Goal: Task Accomplishment & Management: Manage account settings

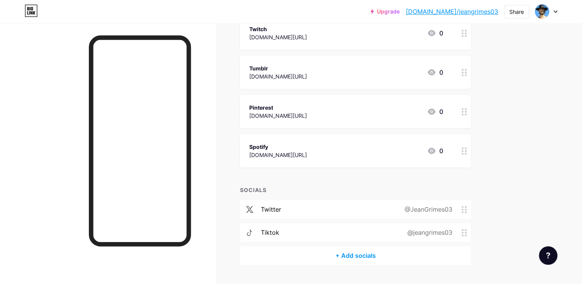
scroll to position [202, 0]
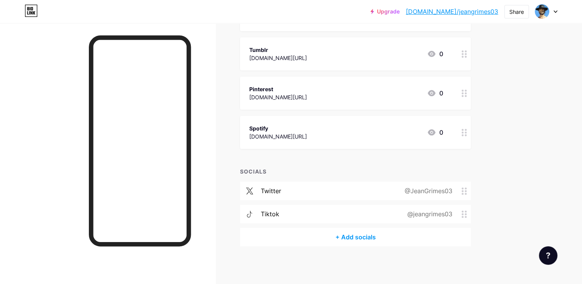
click at [425, 210] on div "@jeangrimes03" at bounding box center [428, 213] width 67 height 9
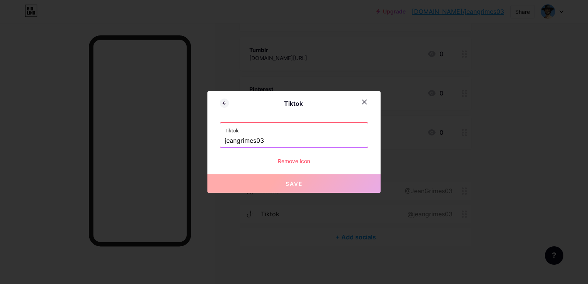
click at [224, 144] on div "Tiktok jeangrimes03" at bounding box center [294, 135] width 148 height 25
click at [316, 227] on div at bounding box center [294, 142] width 588 height 284
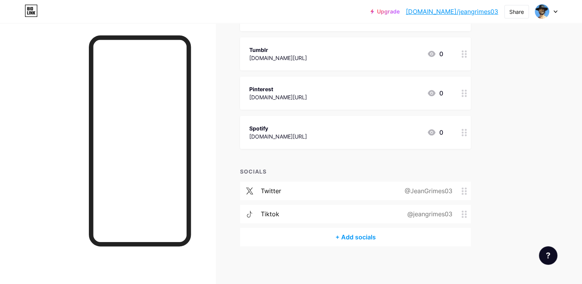
click at [405, 214] on div "@jeangrimes03" at bounding box center [428, 213] width 67 height 9
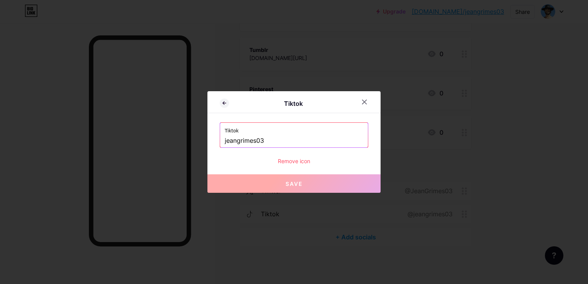
click at [228, 142] on input "jeangrimes03" at bounding box center [294, 140] width 139 height 13
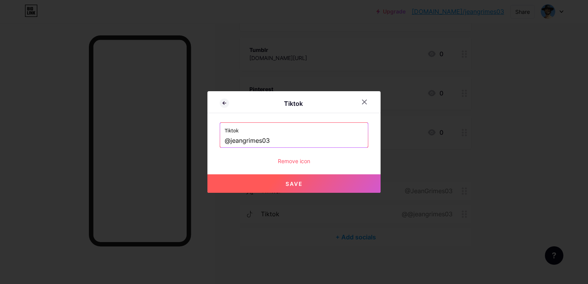
click at [266, 183] on button "Save" at bounding box center [293, 183] width 173 height 18
type input "[URL][DOMAIN_NAME]"
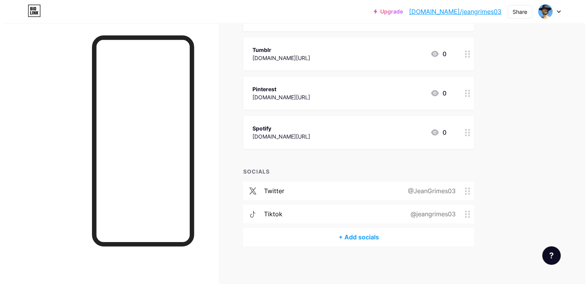
scroll to position [0, 0]
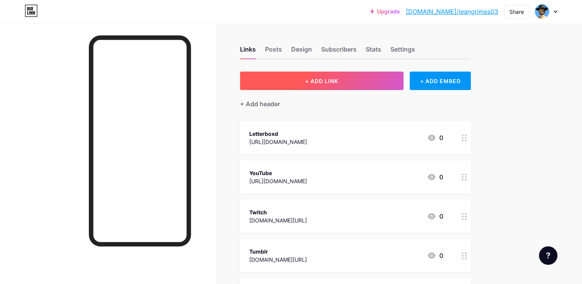
click at [358, 79] on button "+ ADD LINK" at bounding box center [322, 81] width 164 height 18
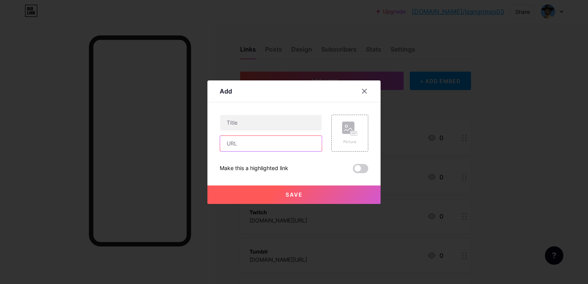
click at [258, 145] on input "text" at bounding box center [271, 143] width 102 height 15
paste input "[URL][DOMAIN_NAME]"
type input "[URL][DOMAIN_NAME]"
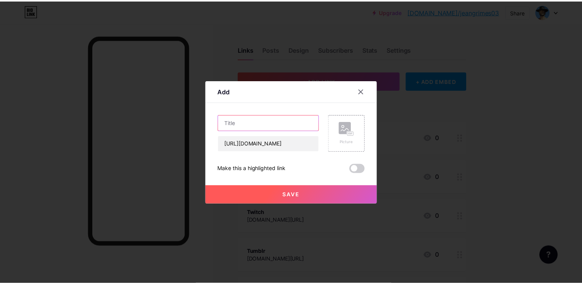
scroll to position [0, 0]
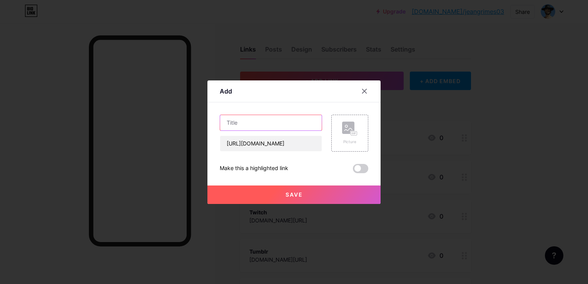
click at [227, 123] on input "text" at bounding box center [271, 122] width 102 height 15
type input "TikTok"
click at [296, 200] on button "Save" at bounding box center [293, 195] width 173 height 18
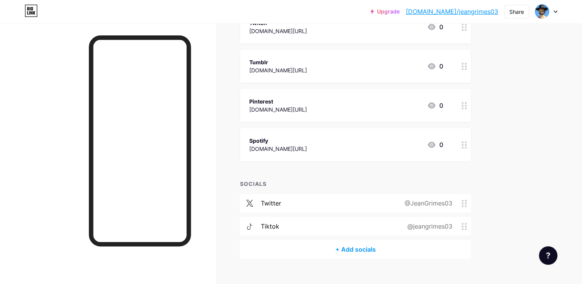
scroll to position [241, 0]
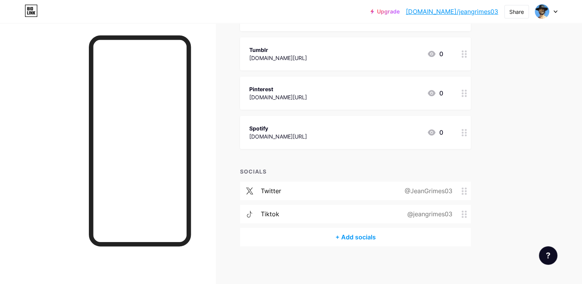
click at [417, 211] on div "@jeangrimes03" at bounding box center [428, 213] width 67 height 9
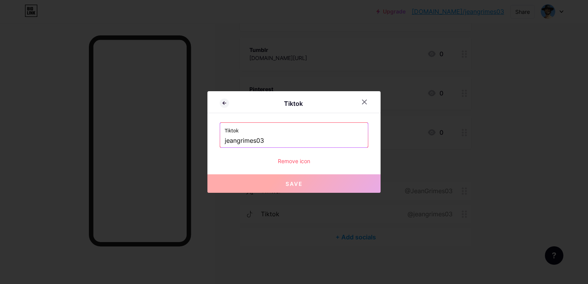
click at [291, 157] on div "Remove icon" at bounding box center [294, 161] width 149 height 8
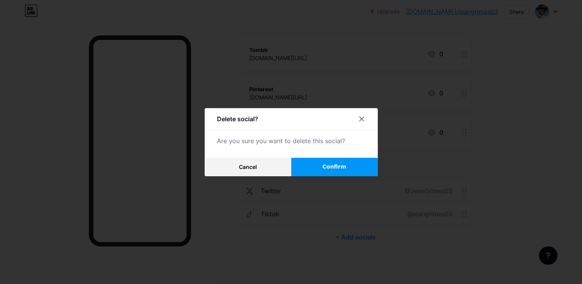
click at [322, 164] on button "Confirm" at bounding box center [334, 167] width 87 height 18
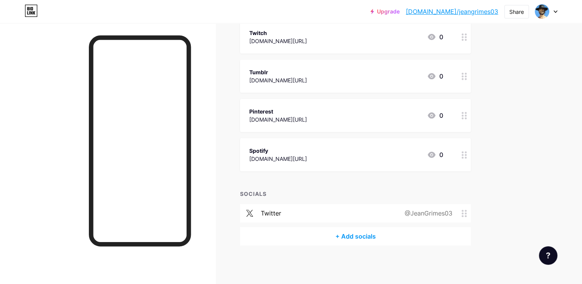
scroll to position [218, 0]
click at [462, 212] on icon at bounding box center [464, 214] width 5 height 7
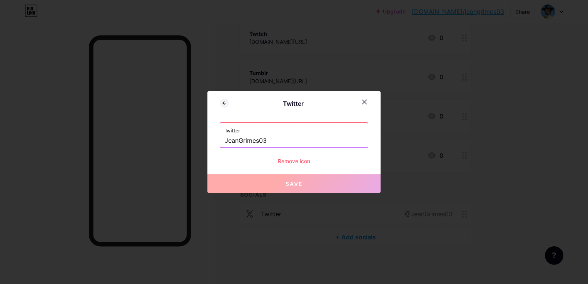
click at [286, 159] on div "Remove icon" at bounding box center [294, 161] width 149 height 8
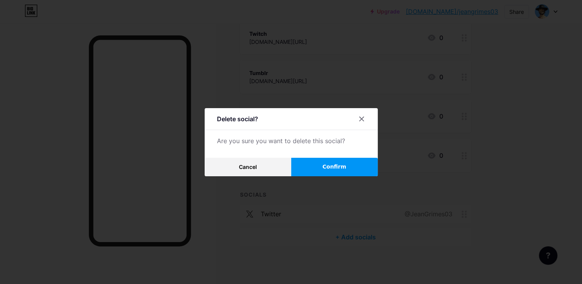
click at [312, 165] on button "Confirm" at bounding box center [334, 167] width 87 height 18
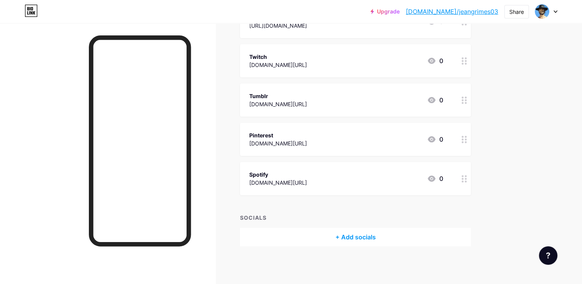
scroll to position [0, 0]
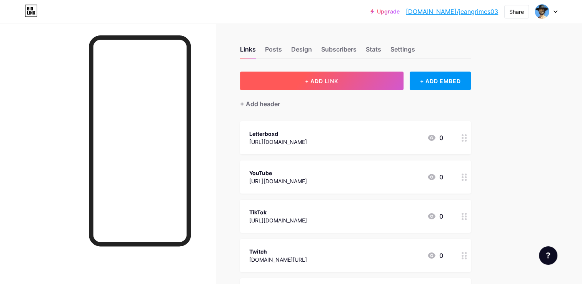
click at [337, 84] on button "+ ADD LINK" at bounding box center [322, 81] width 164 height 18
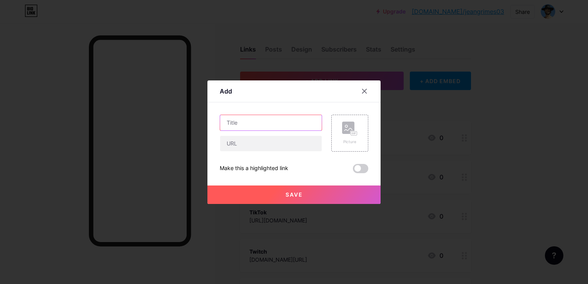
click at [261, 127] on input "text" at bounding box center [271, 122] width 102 height 15
click at [242, 139] on input "text" at bounding box center [271, 143] width 102 height 15
paste input "[URL][DOMAIN_NAME]"
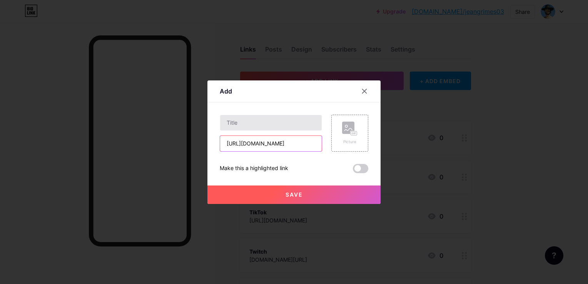
type input "[URL][DOMAIN_NAME]"
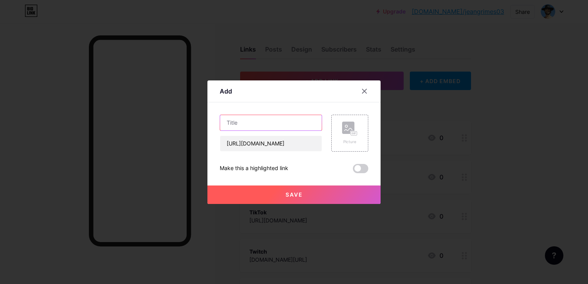
click at [242, 125] on input "text" at bounding box center [271, 122] width 102 height 15
type input "W"
type input "X"
click at [281, 200] on button "Save" at bounding box center [293, 195] width 173 height 18
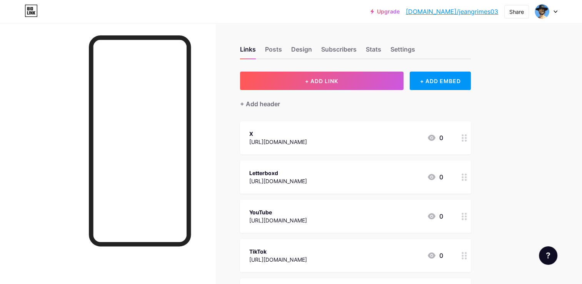
drag, startPoint x: 466, startPoint y: 138, endPoint x: 465, endPoint y: 132, distance: 6.3
click at [446, 8] on link "[DOMAIN_NAME]/jeangrimes03" at bounding box center [452, 11] width 92 height 9
click at [276, 52] on div "Posts" at bounding box center [273, 52] width 17 height 14
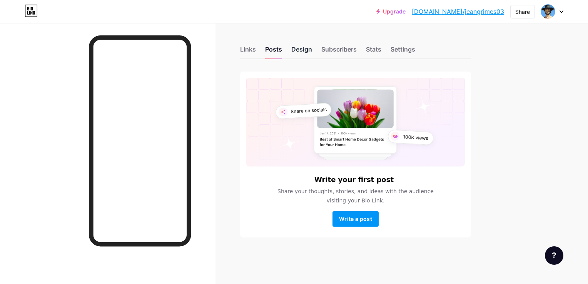
click at [291, 47] on div "Design" at bounding box center [301, 52] width 21 height 14
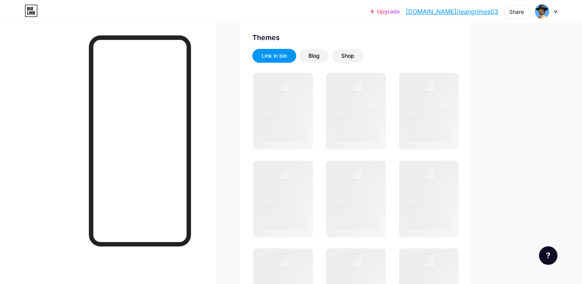
scroll to position [172, 0]
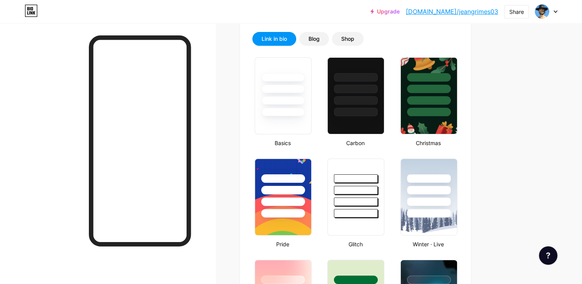
type input "#000000"
type input "#ffffff"
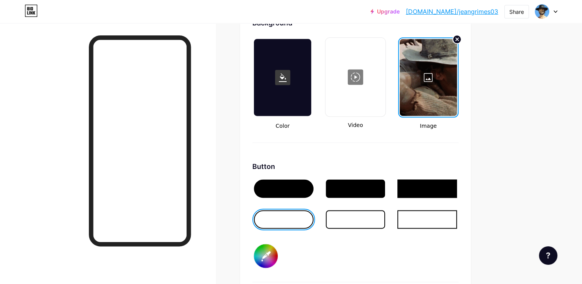
scroll to position [1061, 0]
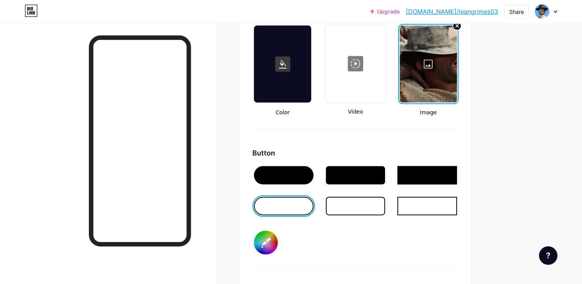
click at [429, 53] on div at bounding box center [428, 63] width 57 height 77
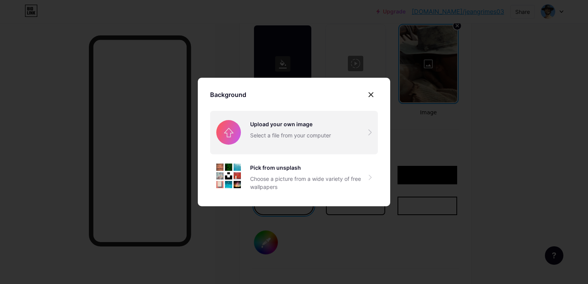
click at [250, 144] on input "file" at bounding box center [294, 132] width 168 height 43
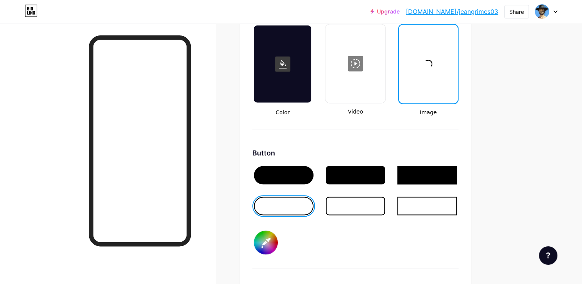
type input "#000000"
type input "#ffffff"
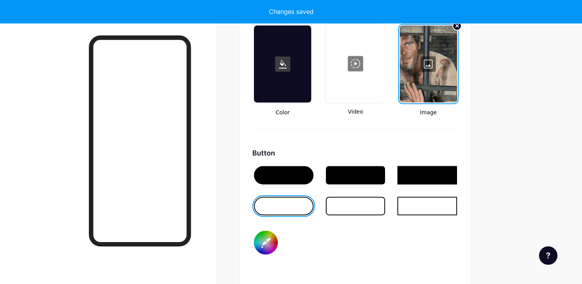
type input "#000000"
type input "#ffffff"
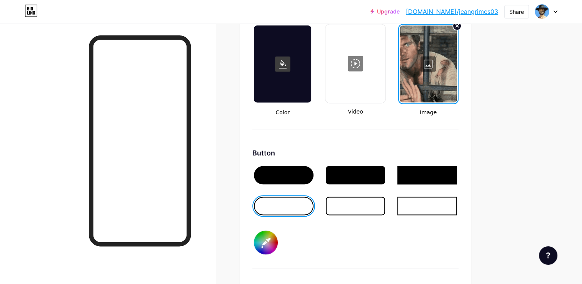
type input "#000000"
type input "#ffffff"
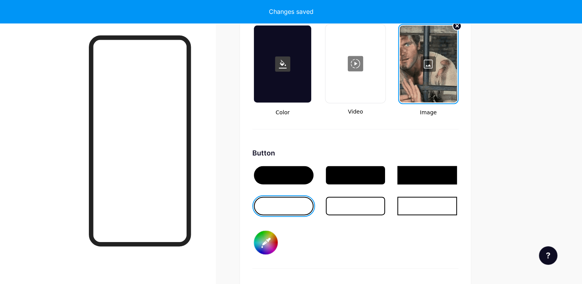
type input "#000000"
type input "#ffffff"
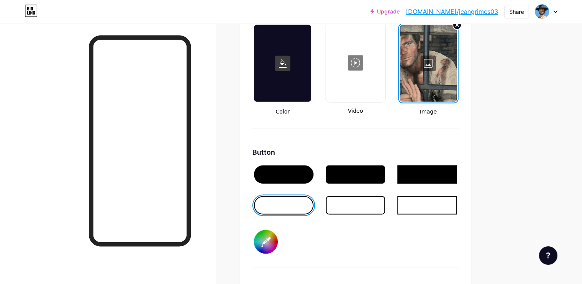
scroll to position [1061, 0]
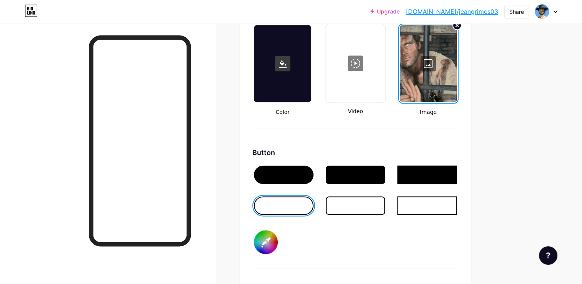
click at [462, 13] on link "[DOMAIN_NAME]/jeangrimes03" at bounding box center [452, 11] width 92 height 9
click at [430, 67] on div at bounding box center [428, 63] width 57 height 77
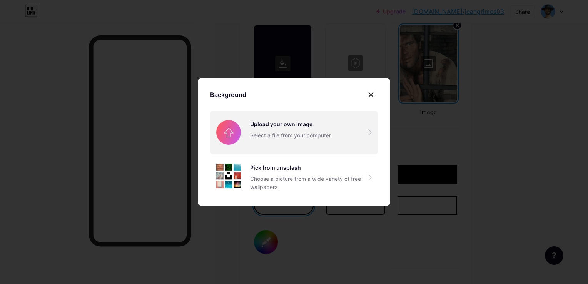
click at [310, 134] on input "file" at bounding box center [294, 132] width 168 height 43
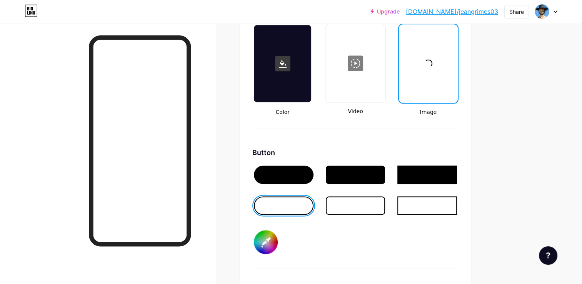
type input "#000000"
type input "#ffffff"
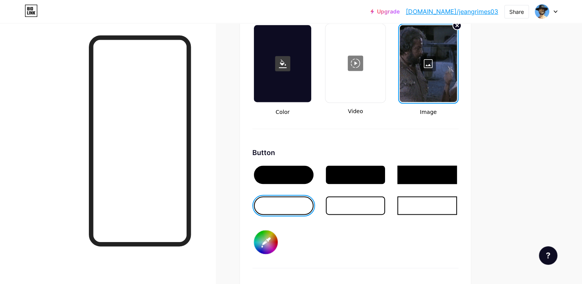
type input "#000000"
type input "#ffffff"
type input "#000000"
type input "#ffffff"
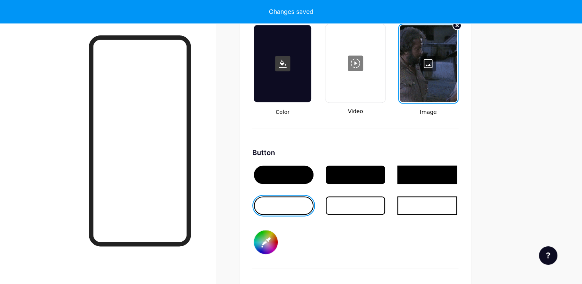
type input "#000000"
type input "#ffffff"
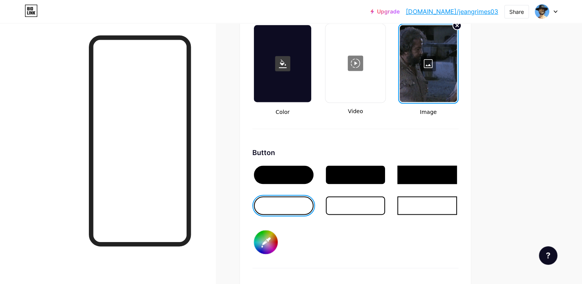
click at [450, 10] on link "[DOMAIN_NAME]/jeangrimes03" at bounding box center [452, 11] width 92 height 9
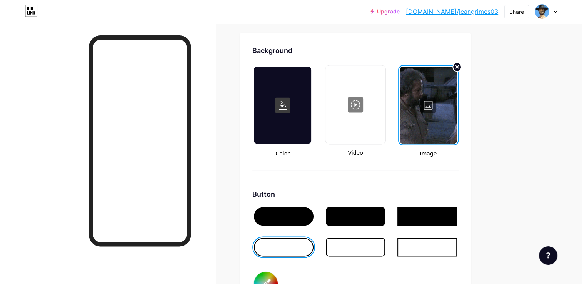
scroll to position [1018, 0]
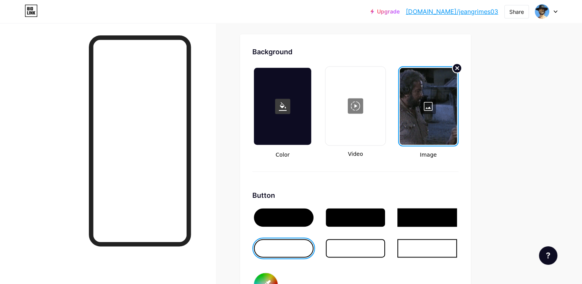
click at [459, 64] on circle at bounding box center [457, 68] width 9 height 9
type input "#000000"
type input "#ffffff"
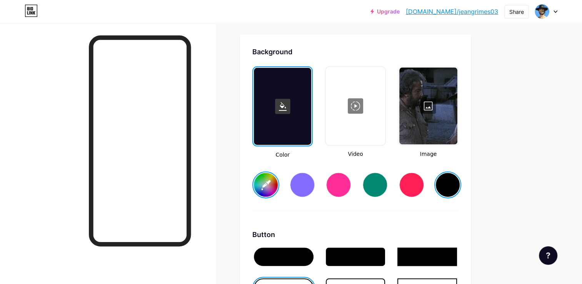
type input "#000000"
type input "#ffffff"
type input "#000000"
type input "#ffffff"
click at [351, 105] on div at bounding box center [355, 105] width 58 height 77
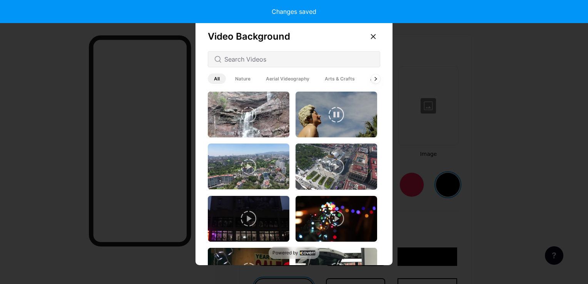
type input "#000000"
type input "#ffffff"
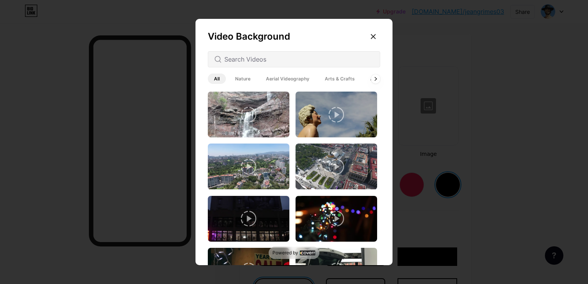
click at [418, 136] on div at bounding box center [294, 142] width 588 height 284
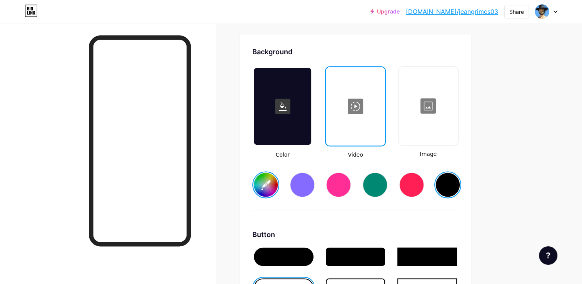
click at [431, 103] on div at bounding box center [429, 105] width 58 height 77
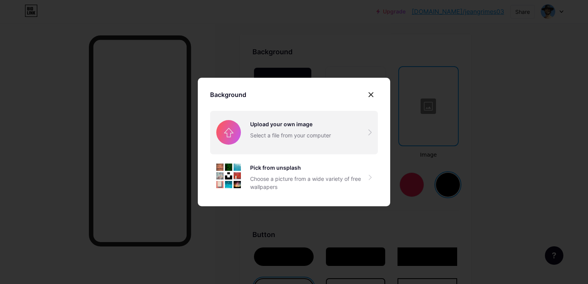
click at [285, 135] on input "file" at bounding box center [294, 132] width 168 height 43
type input "#000000"
type input "#ffffff"
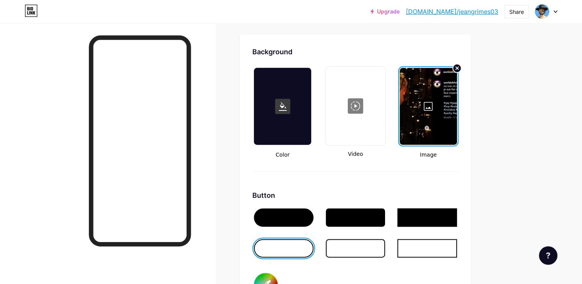
type input "#000000"
type input "#ffffff"
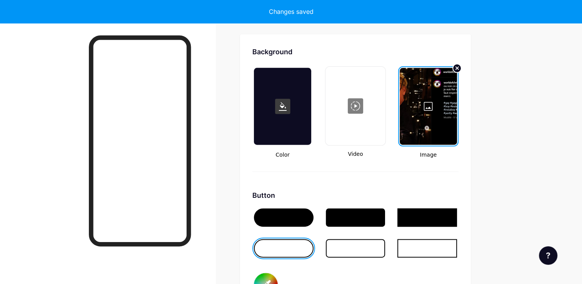
type input "#000000"
type input "#ffffff"
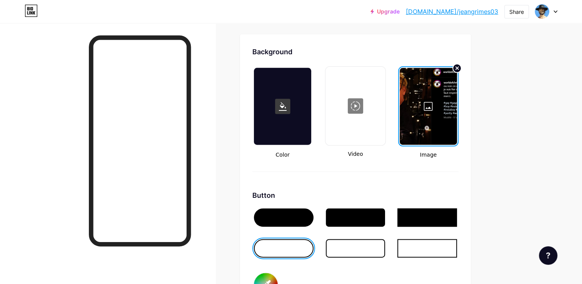
click at [459, 65] on circle at bounding box center [457, 68] width 9 height 9
type input "#000000"
type input "#ffffff"
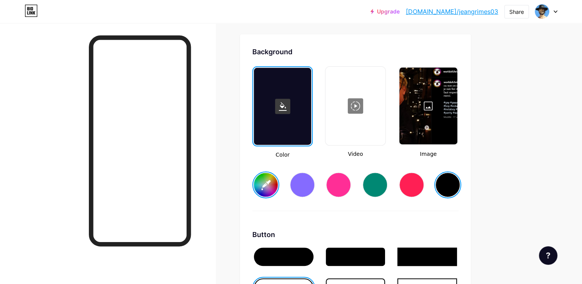
type input "#000000"
type input "#ffffff"
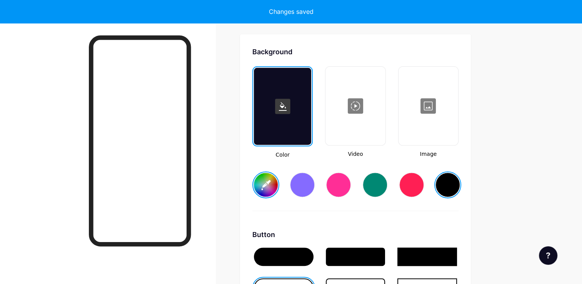
click at [425, 107] on div at bounding box center [429, 105] width 58 height 77
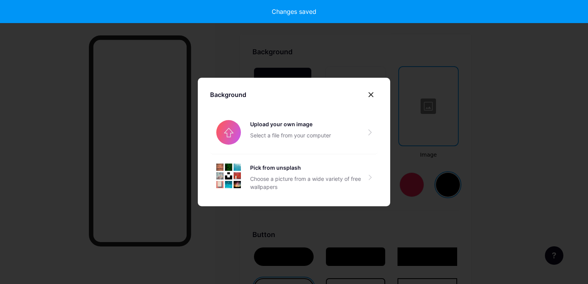
type input "#000000"
type input "#ffffff"
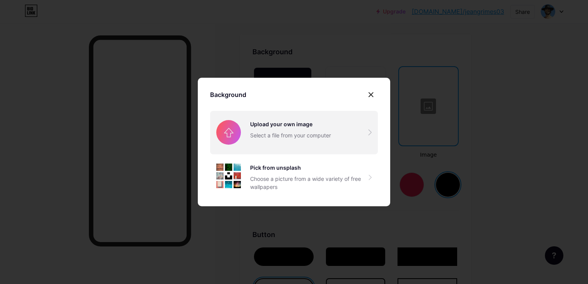
click at [311, 122] on input "file" at bounding box center [294, 132] width 168 height 43
type input "#000000"
type input "#ffffff"
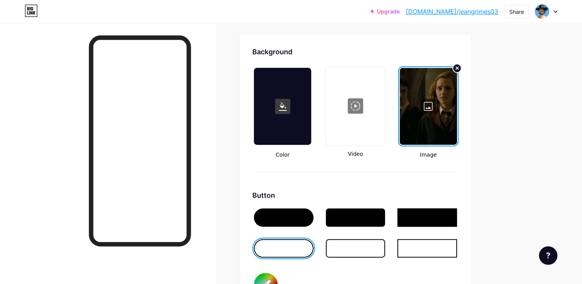
type input "#000000"
type input "#ffffff"
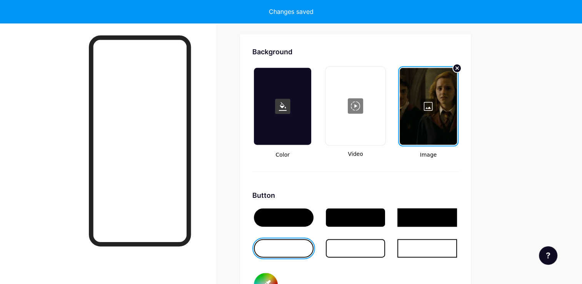
type input "#000000"
type input "#ffffff"
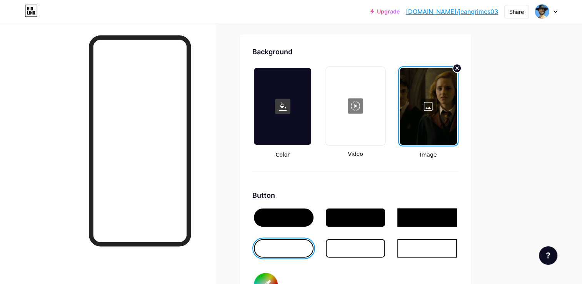
click at [463, 12] on link "[DOMAIN_NAME]/jeangrimes03" at bounding box center [452, 11] width 92 height 9
click at [457, 64] on circle at bounding box center [457, 68] width 9 height 9
type input "#000000"
type input "#ffffff"
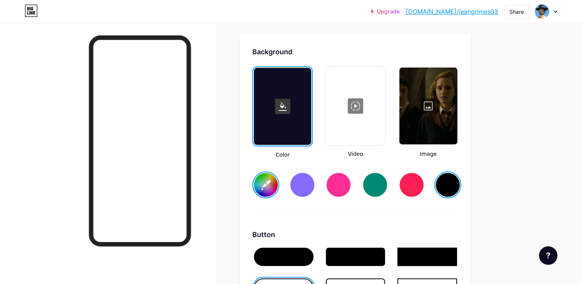
type input "#000000"
type input "#ffffff"
click at [427, 102] on div at bounding box center [429, 105] width 58 height 77
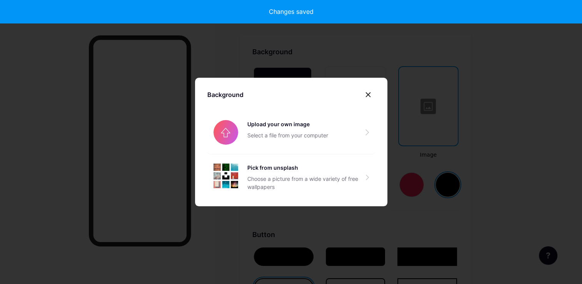
type input "#000000"
type input "#ffffff"
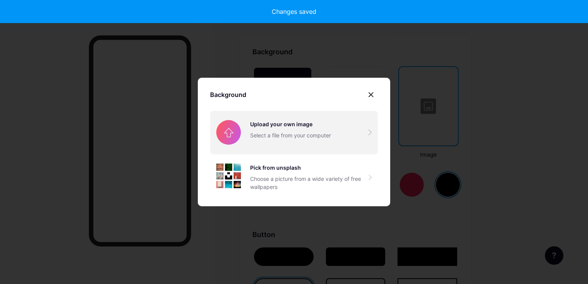
type input "#000000"
type input "#ffffff"
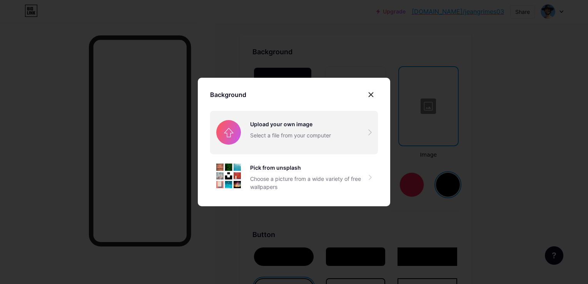
click at [322, 137] on input "file" at bounding box center [294, 132] width 168 height 43
type input "#000000"
type input "#ffffff"
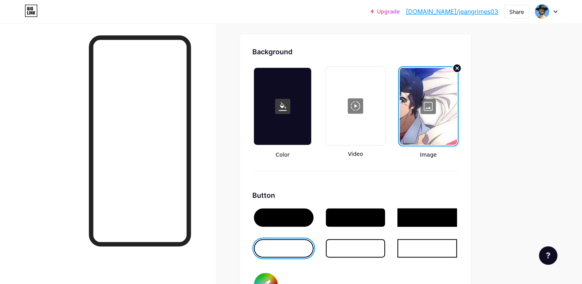
type input "#000000"
type input "#ffffff"
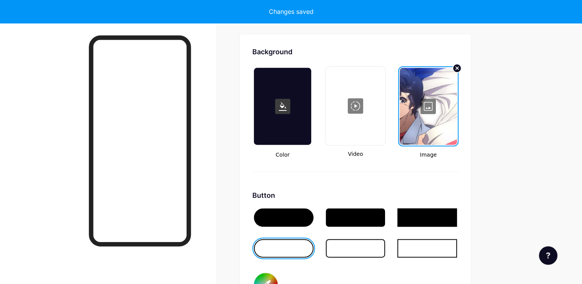
type input "#000000"
type input "#ffffff"
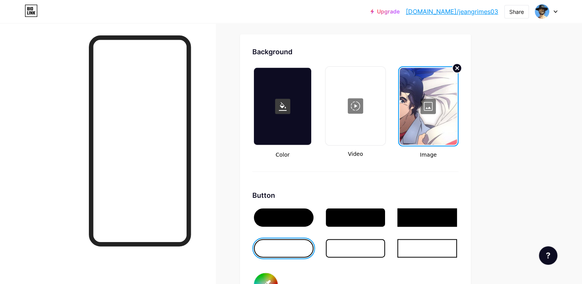
click at [457, 67] on circle at bounding box center [457, 68] width 9 height 9
type input "#000000"
type input "#ffffff"
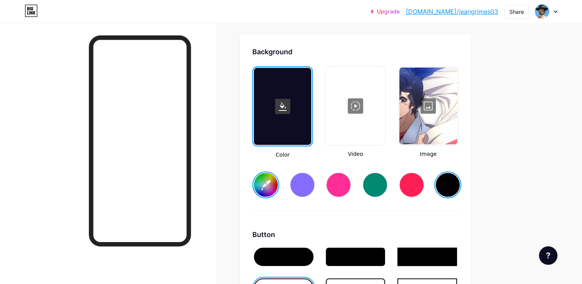
type input "#000000"
type input "#ffffff"
type input "#000000"
type input "#ffffff"
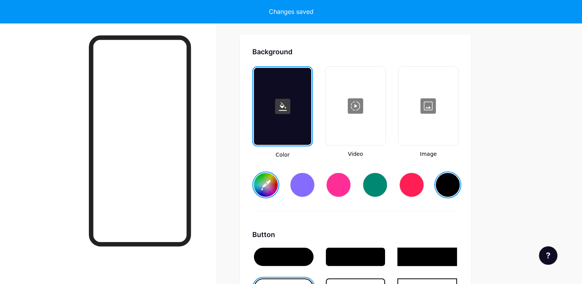
click at [281, 106] on rect at bounding box center [282, 106] width 15 height 15
type input "#000000"
type input "#ffffff"
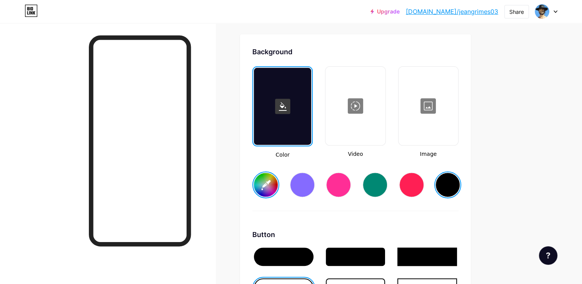
click at [308, 184] on div at bounding box center [302, 184] width 25 height 25
type input "#000000"
type input "#ffffff"
type input "#856bff"
type input "#000000"
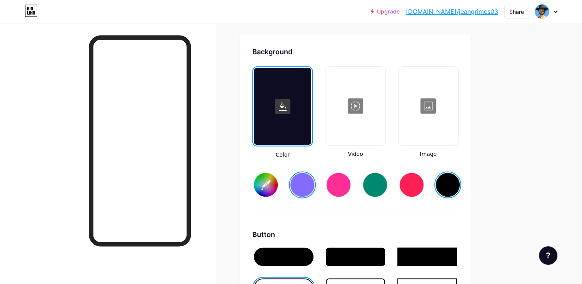
type input "#ffffff"
type input "#856bff"
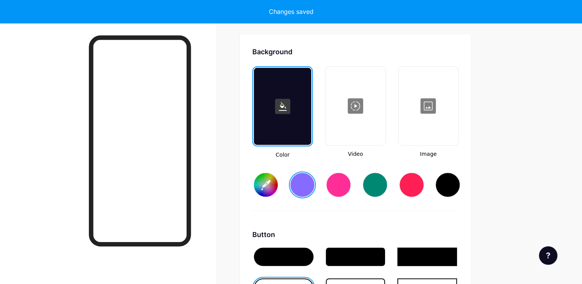
click at [260, 187] on input "#856bff" at bounding box center [266, 185] width 24 height 24
type input "#000000"
type input "#ffffff"
type input "#856bff"
type input "#000000"
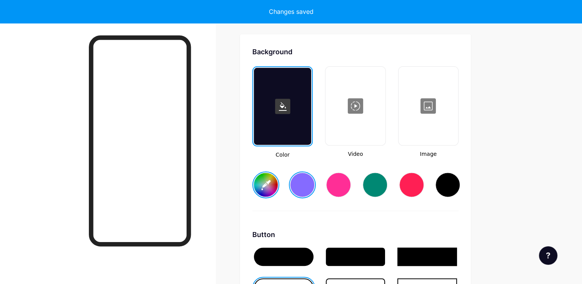
type input "#ffffff"
type input "#856bff"
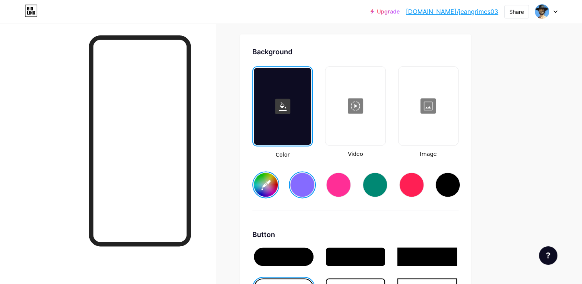
type input "#000000"
type input "#ffffff"
type input "#40337a"
type input "#000000"
type input "#ffffff"
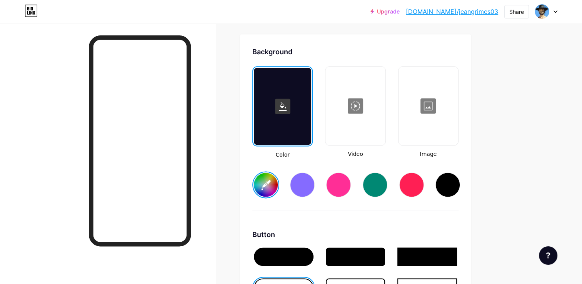
type input "#433483"
type input "#000000"
type input "#ffffff"
type input "#42318c"
type input "#000000"
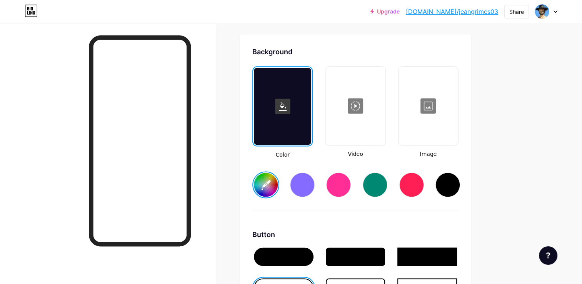
type input "#ffffff"
type input "#3f2c96"
type input "#000000"
type input "#ffffff"
type input "#3f29a3"
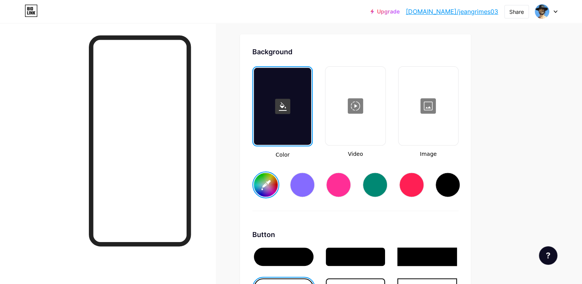
type input "#000000"
type input "#ffffff"
type input "#3f28a4"
type input "#000000"
type input "#ffffff"
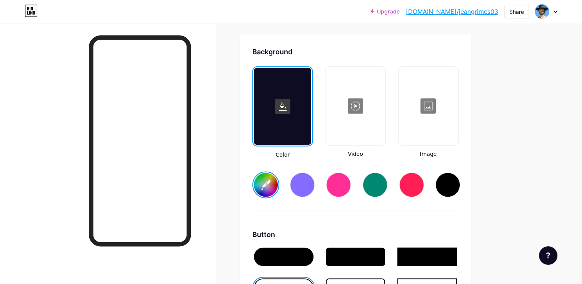
type input "#4029a8"
type input "#000000"
type input "#ffffff"
type input "#3f28a9"
type input "#000000"
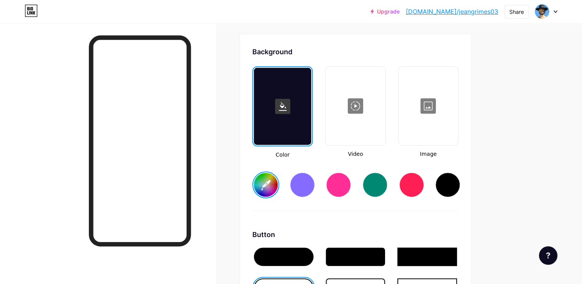
type input "#ffffff"
type input "#3f27aa"
type input "#000000"
type input "#ffffff"
type input "#3e26ab"
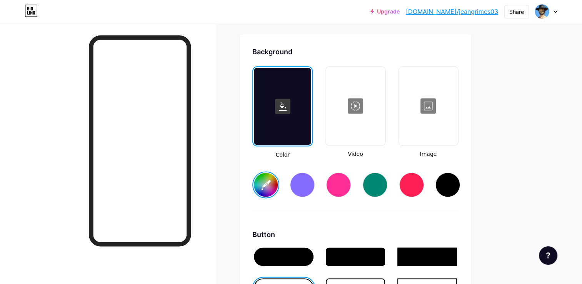
type input "#000000"
type input "#ffffff"
type input "#3e25ad"
type input "#000000"
type input "#ffffff"
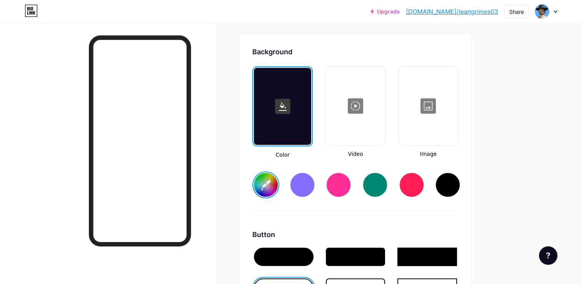
type input "#3f25b1"
type input "#000000"
type input "#ffffff"
type input "#3f24b7"
type input "#000000"
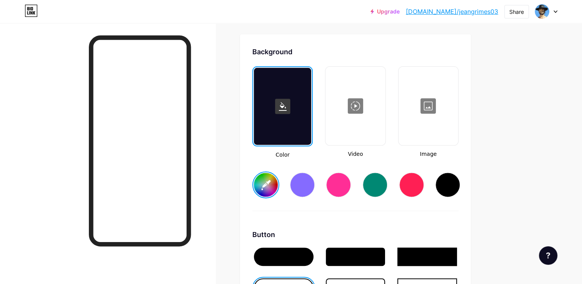
type input "#ffffff"
type input "#4124c2"
type input "#000000"
type input "#ffffff"
type input "#4122c9"
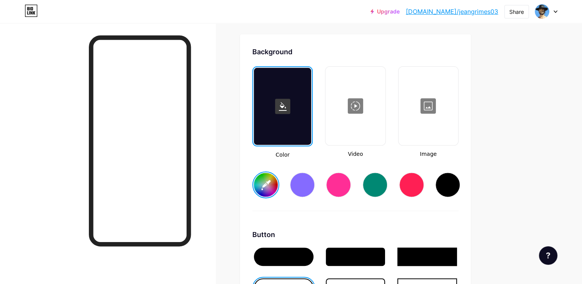
type input "#000000"
type input "#ffffff"
type input "#401fd1"
type input "#000000"
type input "#ffffff"
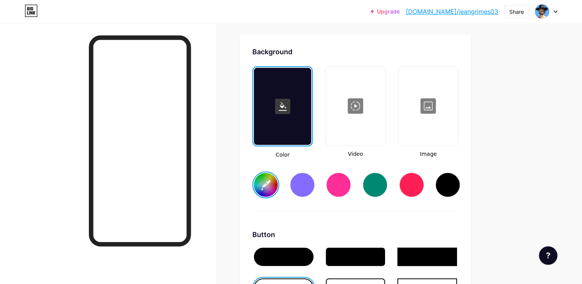
type input "#3f1dd7"
type input "#000000"
type input "#ffffff"
type input "#3f19e6"
type input "#000000"
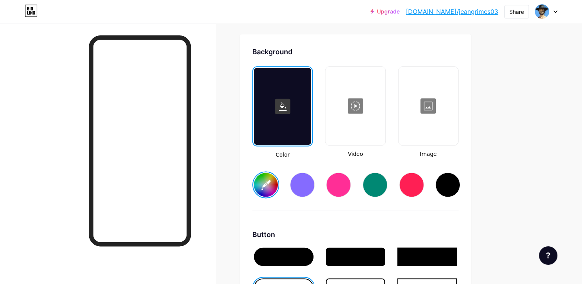
type input "#ffffff"
type input "#3f18ec"
type input "#000000"
type input "#ffffff"
type input "#3b12f3"
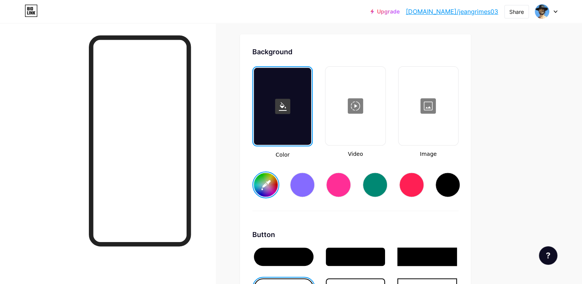
type input "#000000"
type input "#ffffff"
type input "#3b10f9"
type input "#000000"
type input "#ffffff"
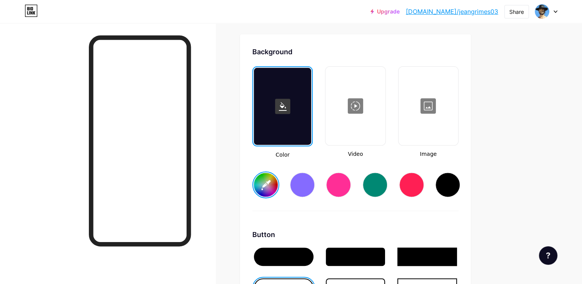
type input "#390dfd"
type input "#000000"
type input "#ffffff"
type input "#370aff"
type input "#000000"
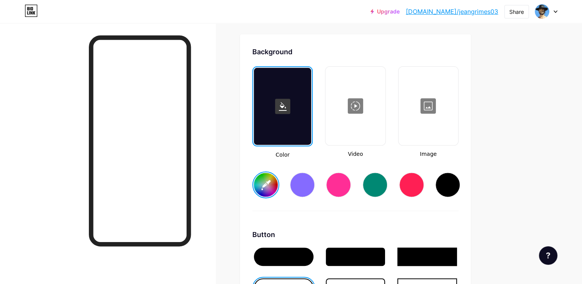
type input "#ffffff"
type input "#3305ff"
type input "#000000"
type input "#ffffff"
type input "#2f00ff"
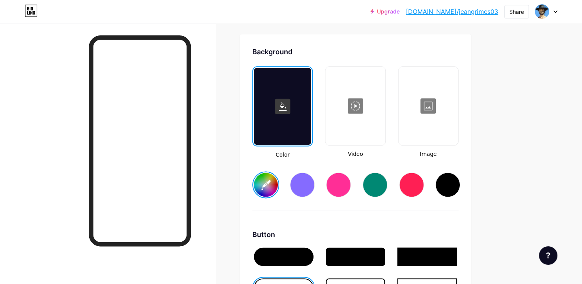
type input "#000000"
type input "#ffffff"
type input "#2f00ff"
type input "#000000"
type input "#ffffff"
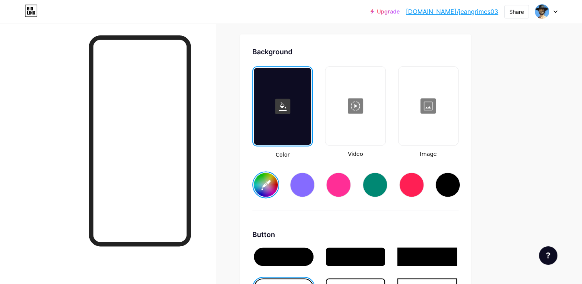
type input "#2d00f5"
type input "#000000"
type input "#ffffff"
type input "#2c00f0"
type input "#000000"
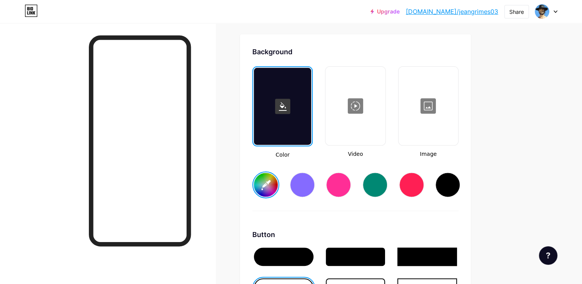
type input "#ffffff"
type input "#2a00e6"
type input "#000000"
type input "#ffffff"
type input "#2700d6"
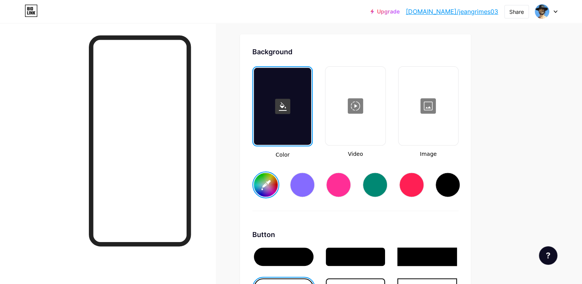
type input "#000000"
type input "#ffffff"
type input "#2400c2"
type input "#000000"
type input "#ffffff"
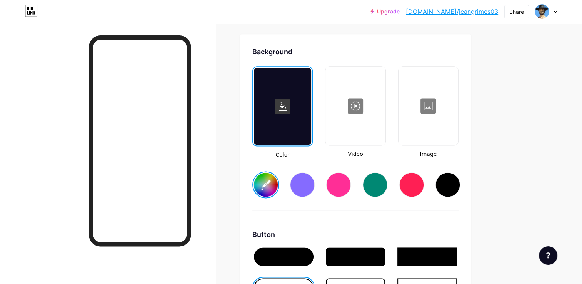
type input "#2300bd"
type input "#000000"
type input "#ffffff"
type input "#2201b7"
type input "#000000"
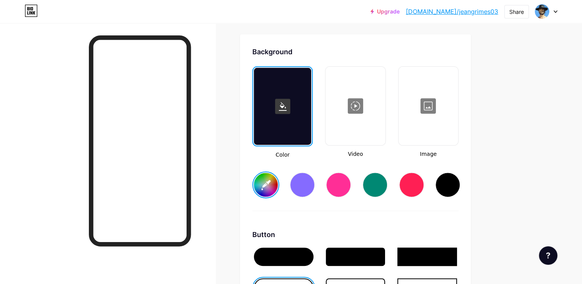
type input "#ffffff"
type input "#2101b2"
type input "#000000"
type input "#ffffff"
type input "#2202b1"
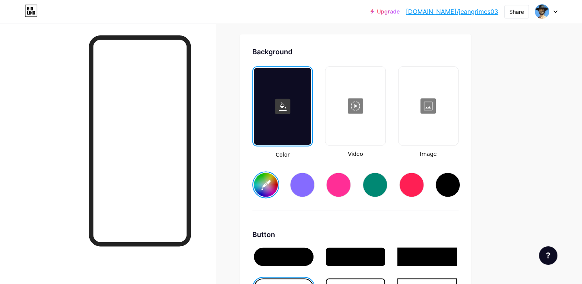
type input "#000000"
type input "#ffffff"
type input "#2001ad"
type input "#000000"
type input "#ffffff"
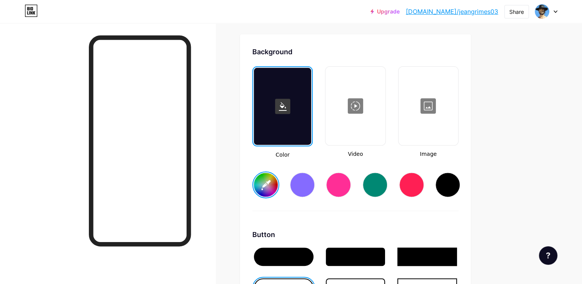
type input "#2102ac"
type input "#000000"
type input "#ffffff"
type input "#2002a7"
type input "#000000"
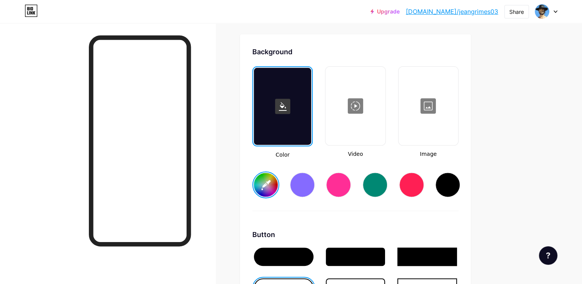
click at [440, 125] on div at bounding box center [429, 105] width 58 height 77
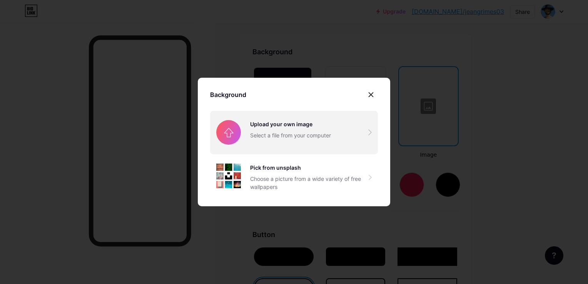
click at [286, 130] on input "file" at bounding box center [294, 132] width 168 height 43
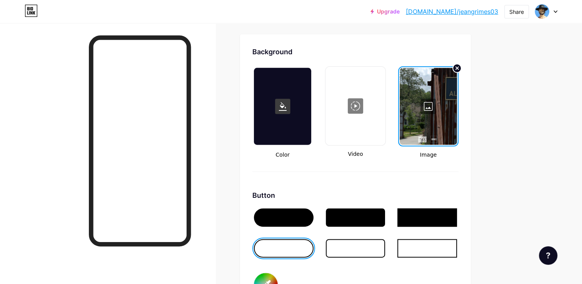
click at [414, 107] on div at bounding box center [428, 106] width 57 height 77
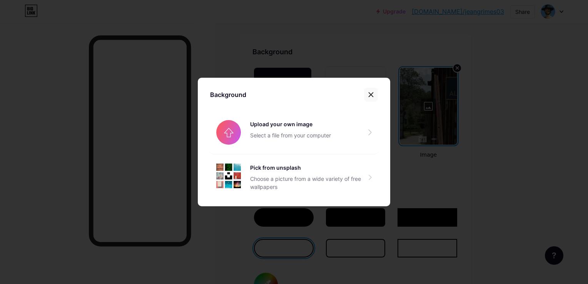
click at [376, 89] on div at bounding box center [371, 95] width 14 height 14
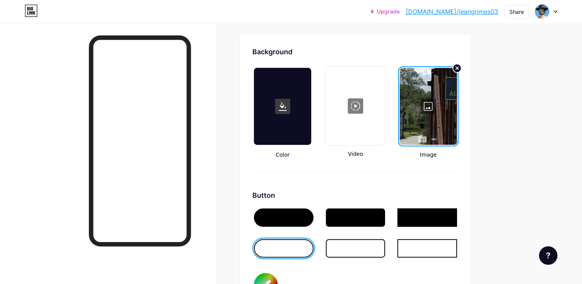
click at [435, 99] on div at bounding box center [428, 106] width 57 height 77
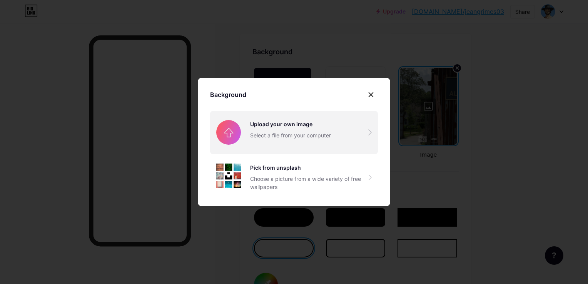
click at [283, 138] on input "file" at bounding box center [294, 132] width 168 height 43
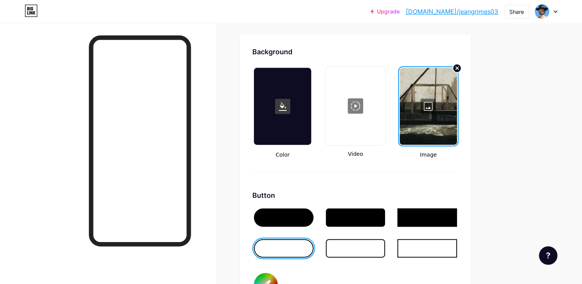
click at [425, 93] on div at bounding box center [428, 106] width 57 height 77
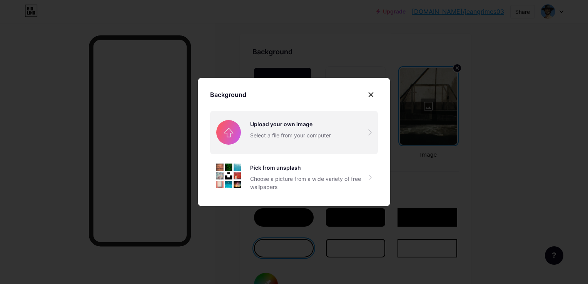
click at [294, 139] on input "file" at bounding box center [294, 132] width 168 height 43
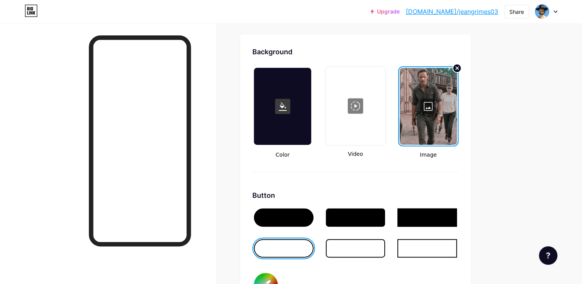
click at [430, 105] on div at bounding box center [428, 106] width 57 height 77
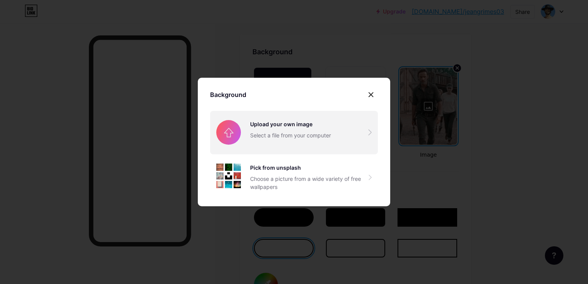
click at [251, 145] on input "file" at bounding box center [294, 132] width 168 height 43
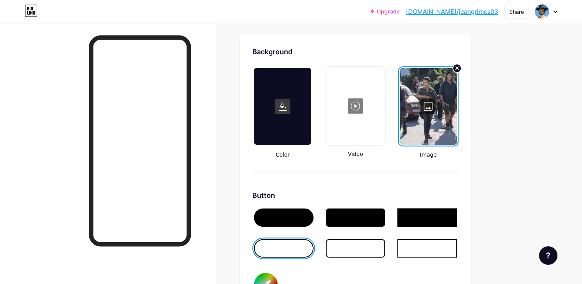
click at [435, 96] on div at bounding box center [428, 106] width 57 height 77
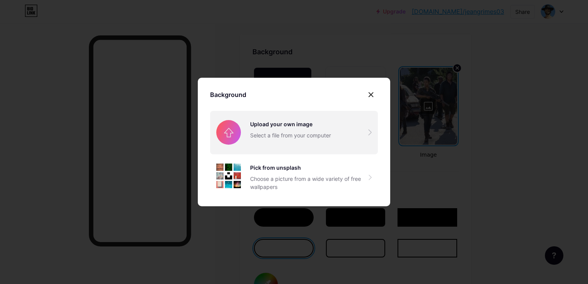
click at [237, 120] on input "file" at bounding box center [294, 132] width 168 height 43
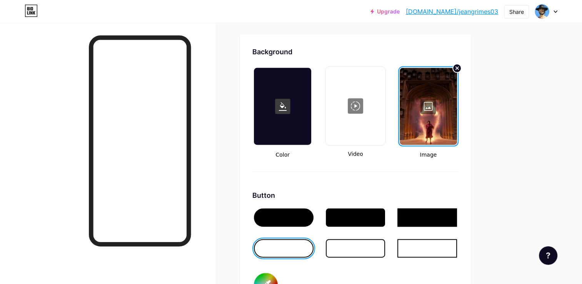
click at [469, 16] on link "[DOMAIN_NAME]/jeangrimes03" at bounding box center [452, 11] width 92 height 9
click at [429, 115] on div at bounding box center [428, 106] width 57 height 77
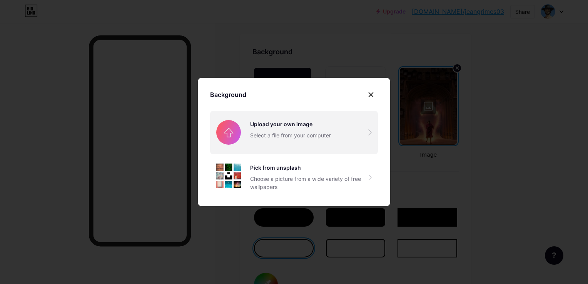
click at [261, 119] on input "file" at bounding box center [294, 132] width 168 height 43
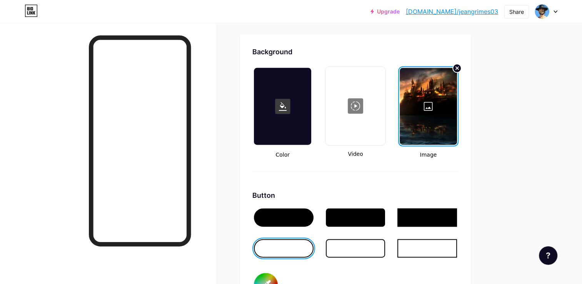
click at [440, 8] on link "[DOMAIN_NAME]/jeangrimes03" at bounding box center [452, 11] width 92 height 9
click at [430, 105] on div at bounding box center [428, 106] width 57 height 77
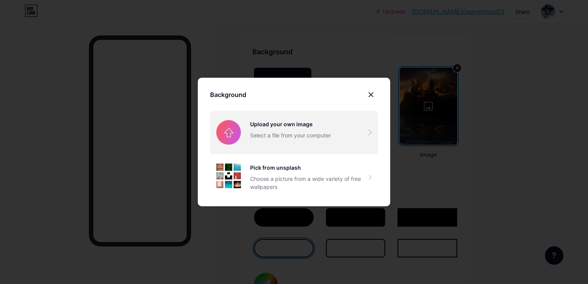
click at [294, 120] on input "file" at bounding box center [294, 132] width 168 height 43
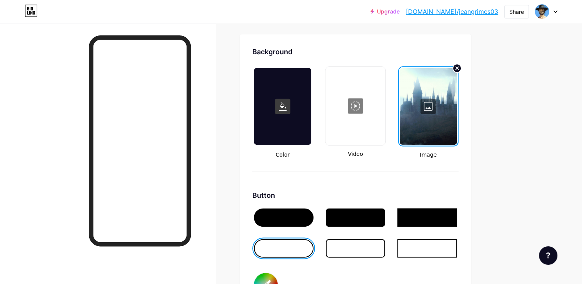
click at [446, 13] on link "[DOMAIN_NAME]/jeangrimes03" at bounding box center [452, 11] width 92 height 9
click at [426, 101] on div at bounding box center [428, 106] width 57 height 77
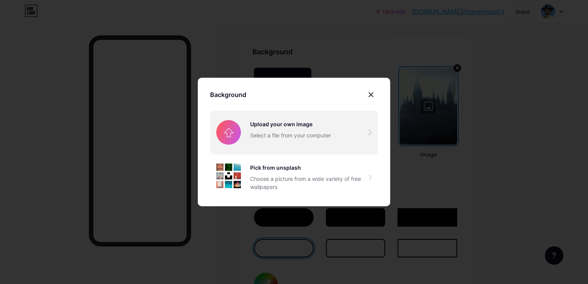
click at [234, 126] on input "file" at bounding box center [294, 132] width 168 height 43
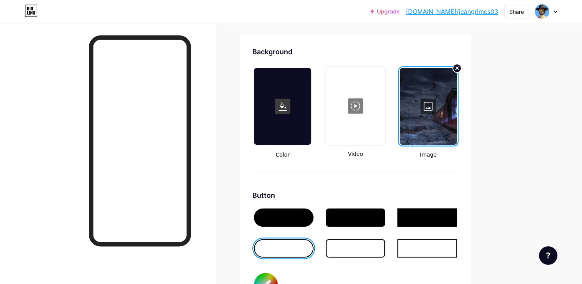
click at [465, 10] on link "[DOMAIN_NAME]/jeangrimes03" at bounding box center [452, 11] width 92 height 9
